Goal: Information Seeking & Learning: Learn about a topic

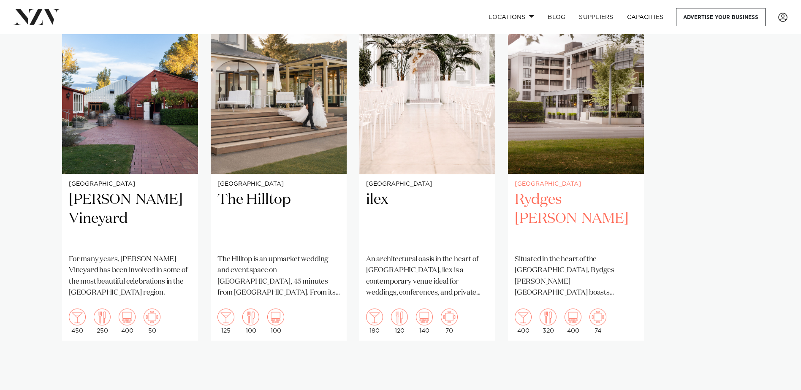
scroll to position [676, 0]
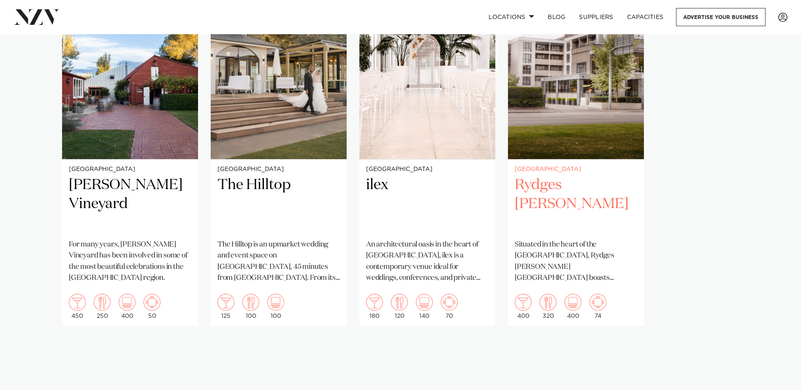
click at [537, 176] on h2 "Rydges [PERSON_NAME]" at bounding box center [576, 204] width 123 height 57
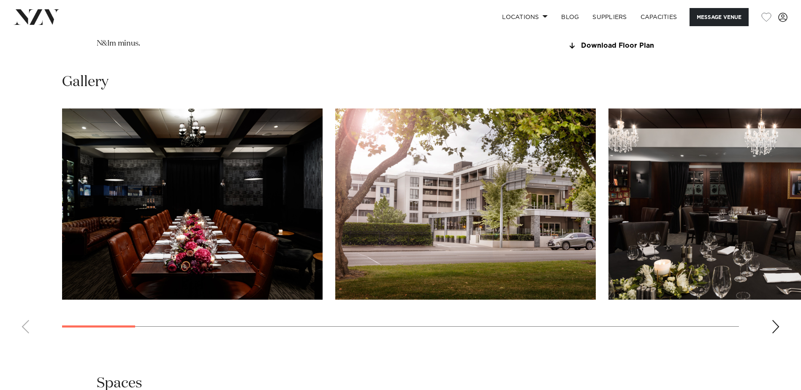
scroll to position [1014, 0]
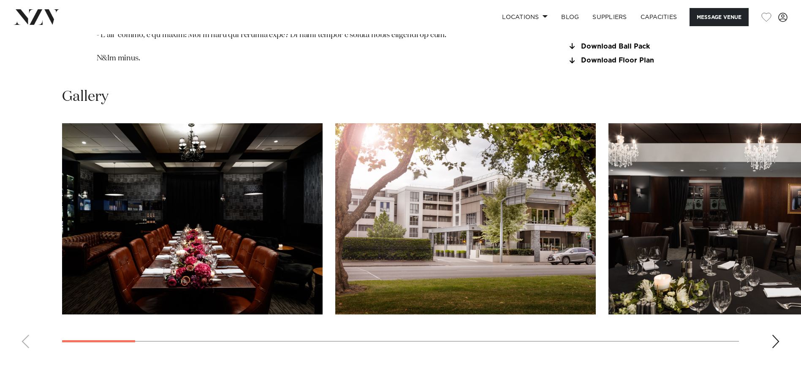
click at [777, 335] on div "Next slide" at bounding box center [776, 342] width 8 height 14
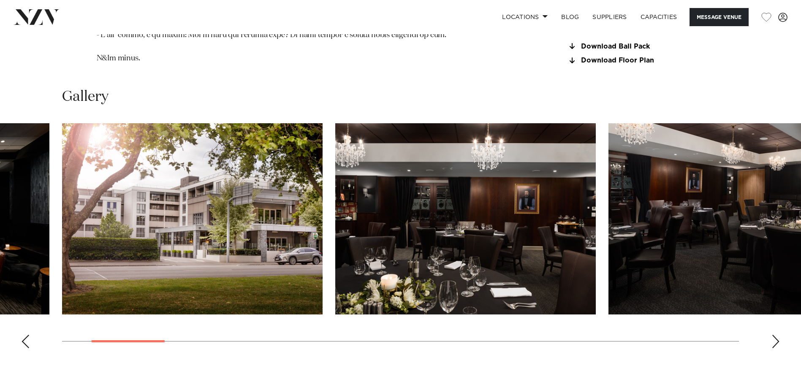
click at [779, 335] on div "Next slide" at bounding box center [776, 342] width 8 height 14
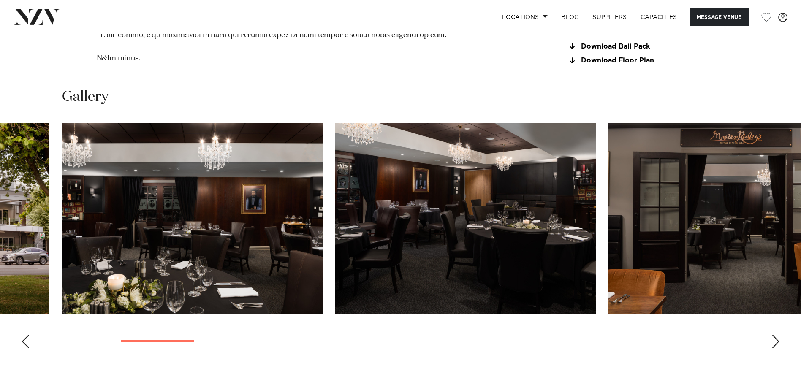
click at [781, 324] on swiper-container at bounding box center [400, 239] width 801 height 232
click at [774, 335] on div "Next slide" at bounding box center [776, 342] width 8 height 14
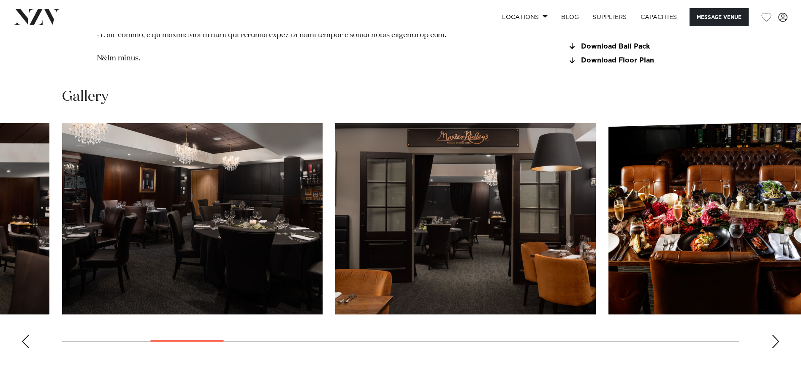
click at [774, 335] on div "Next slide" at bounding box center [776, 342] width 8 height 14
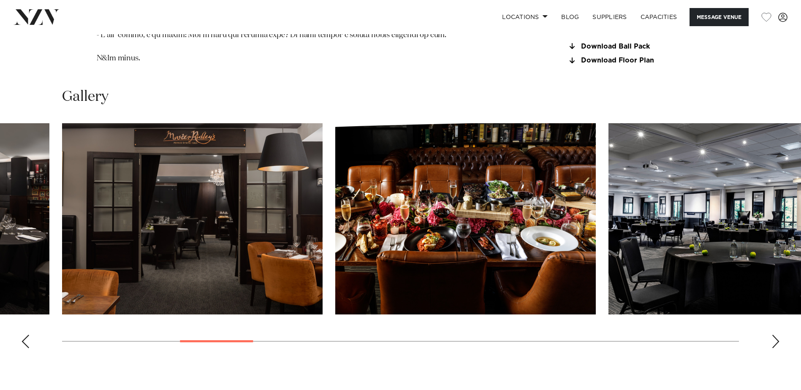
click at [774, 335] on div "Next slide" at bounding box center [776, 342] width 8 height 14
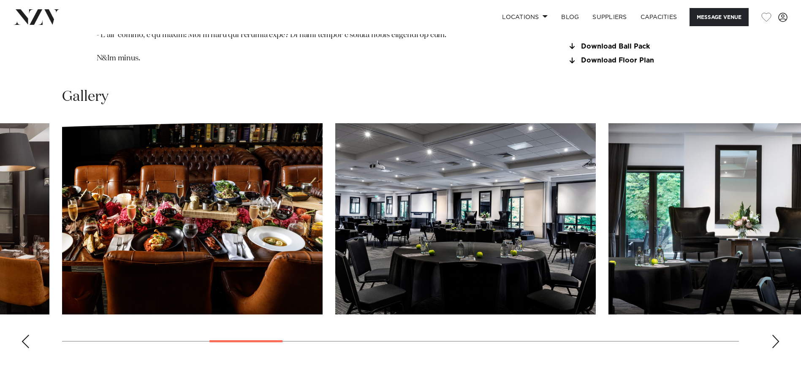
click at [777, 335] on div "Next slide" at bounding box center [776, 342] width 8 height 14
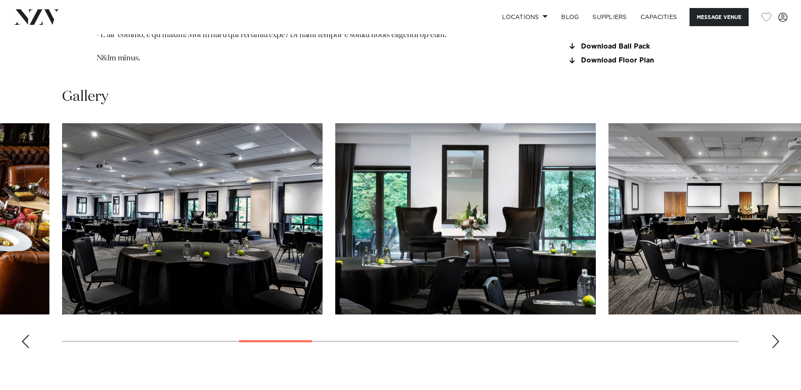
click at [776, 335] on div "Next slide" at bounding box center [776, 342] width 8 height 14
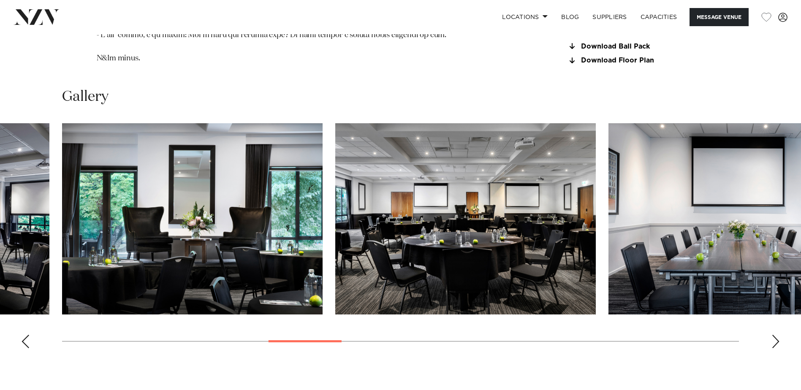
click at [776, 335] on div "Next slide" at bounding box center [776, 342] width 8 height 14
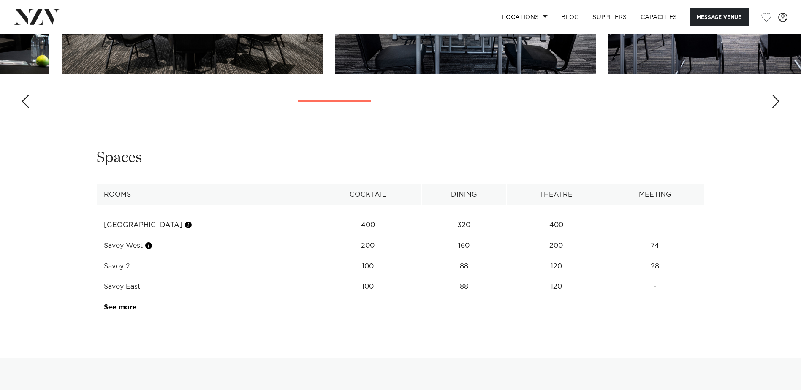
scroll to position [1267, 0]
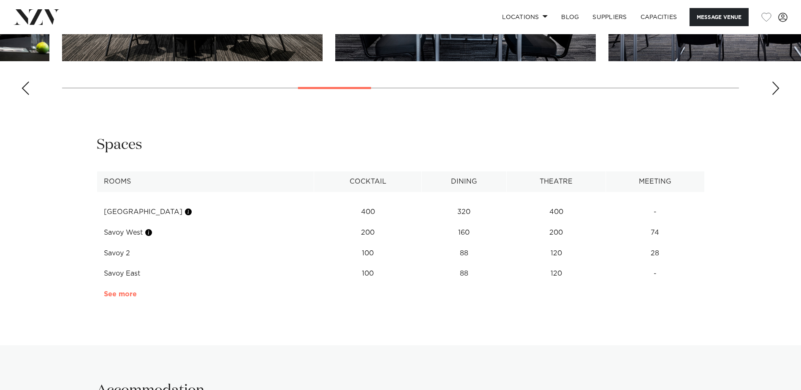
click at [130, 291] on link "See more" at bounding box center [137, 294] width 66 height 7
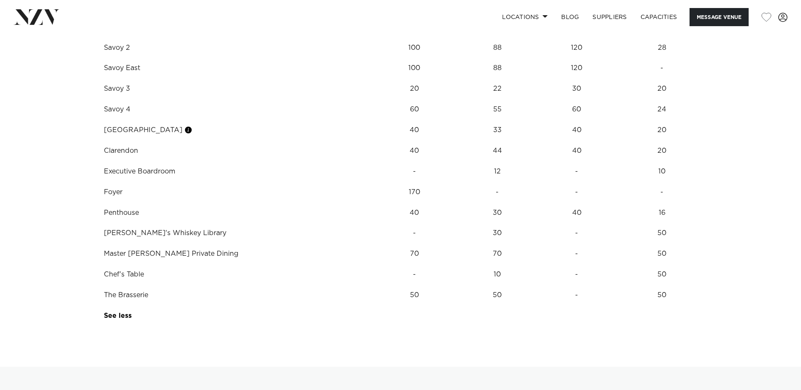
scroll to position [1474, 0]
drag, startPoint x: 385, startPoint y: 196, endPoint x: 100, endPoint y: 196, distance: 285.2
click at [100, 202] on tr "Penthouse 40 30 40 16" at bounding box center [401, 212] width 608 height 21
click at [368, 202] on td "40" at bounding box center [414, 212] width 93 height 21
click at [378, 202] on td "40" at bounding box center [414, 212] width 93 height 21
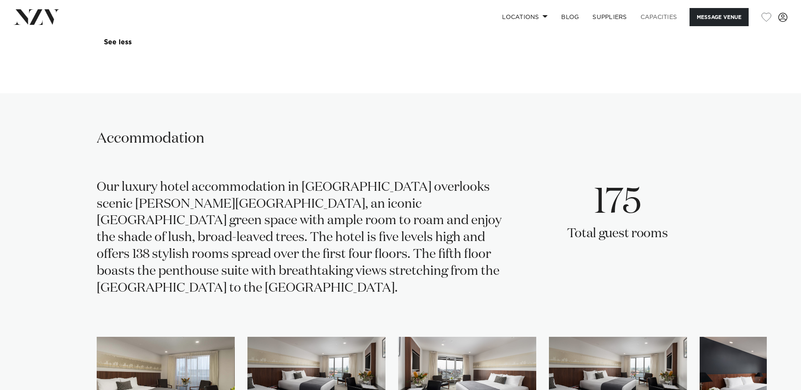
scroll to position [1601, 0]
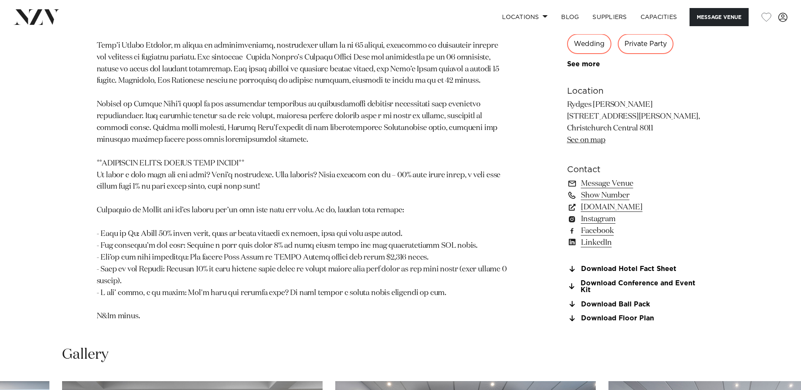
click at [435, 166] on p at bounding box center [302, 81] width 411 height 483
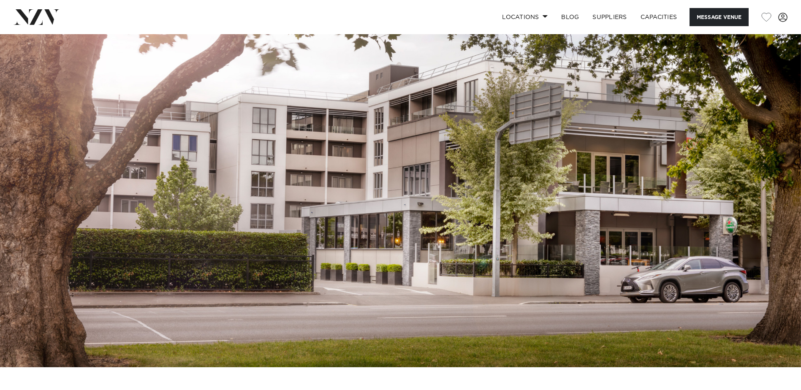
scroll to position [0, 0]
